Goal: Information Seeking & Learning: Learn about a topic

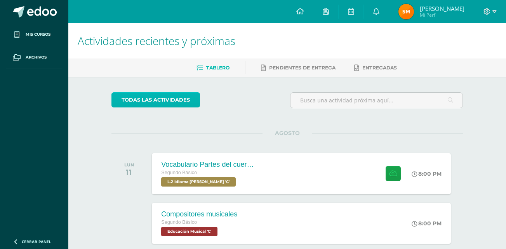
click at [148, 106] on link "todas las Actividades" at bounding box center [155, 99] width 89 height 15
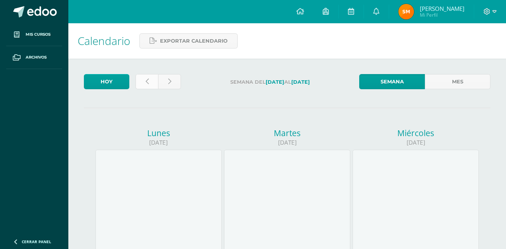
click at [150, 81] on link at bounding box center [147, 81] width 23 height 15
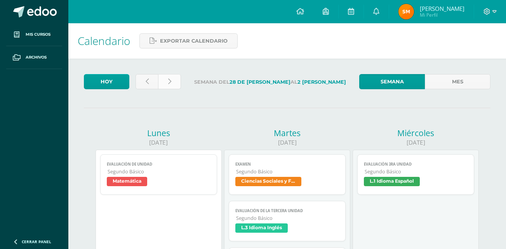
click at [171, 80] on link at bounding box center [169, 81] width 23 height 15
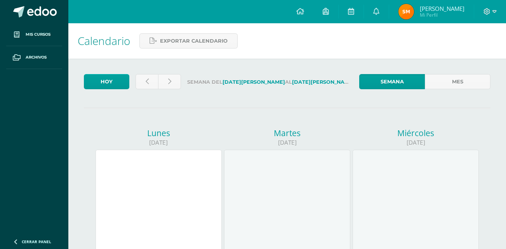
drag, startPoint x: 506, startPoint y: 53, endPoint x: 508, endPoint y: 57, distance: 4.0
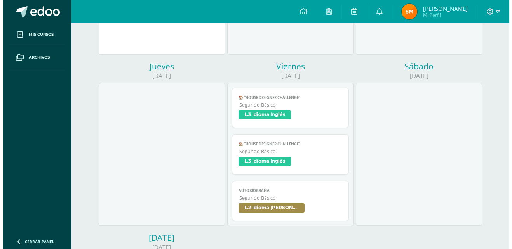
scroll to position [248, 0]
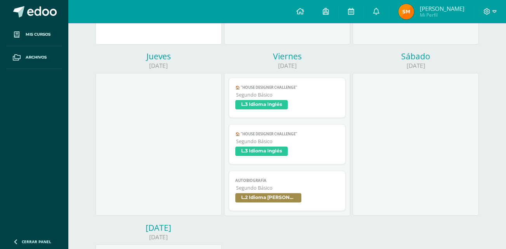
click at [307, 174] on link "Autobiografía Segundo Básico L.2 Idioma Maya Kaqchikel" at bounding box center [287, 191] width 117 height 40
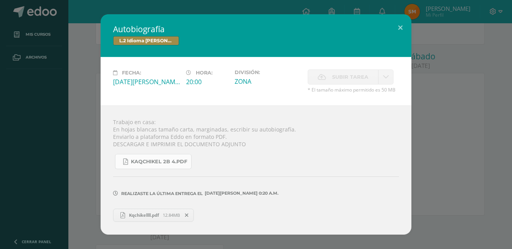
click at [160, 155] on link "KAQCHIKEL 2B 4.pdf" at bounding box center [153, 161] width 77 height 15
